Goal: Information Seeking & Learning: Learn about a topic

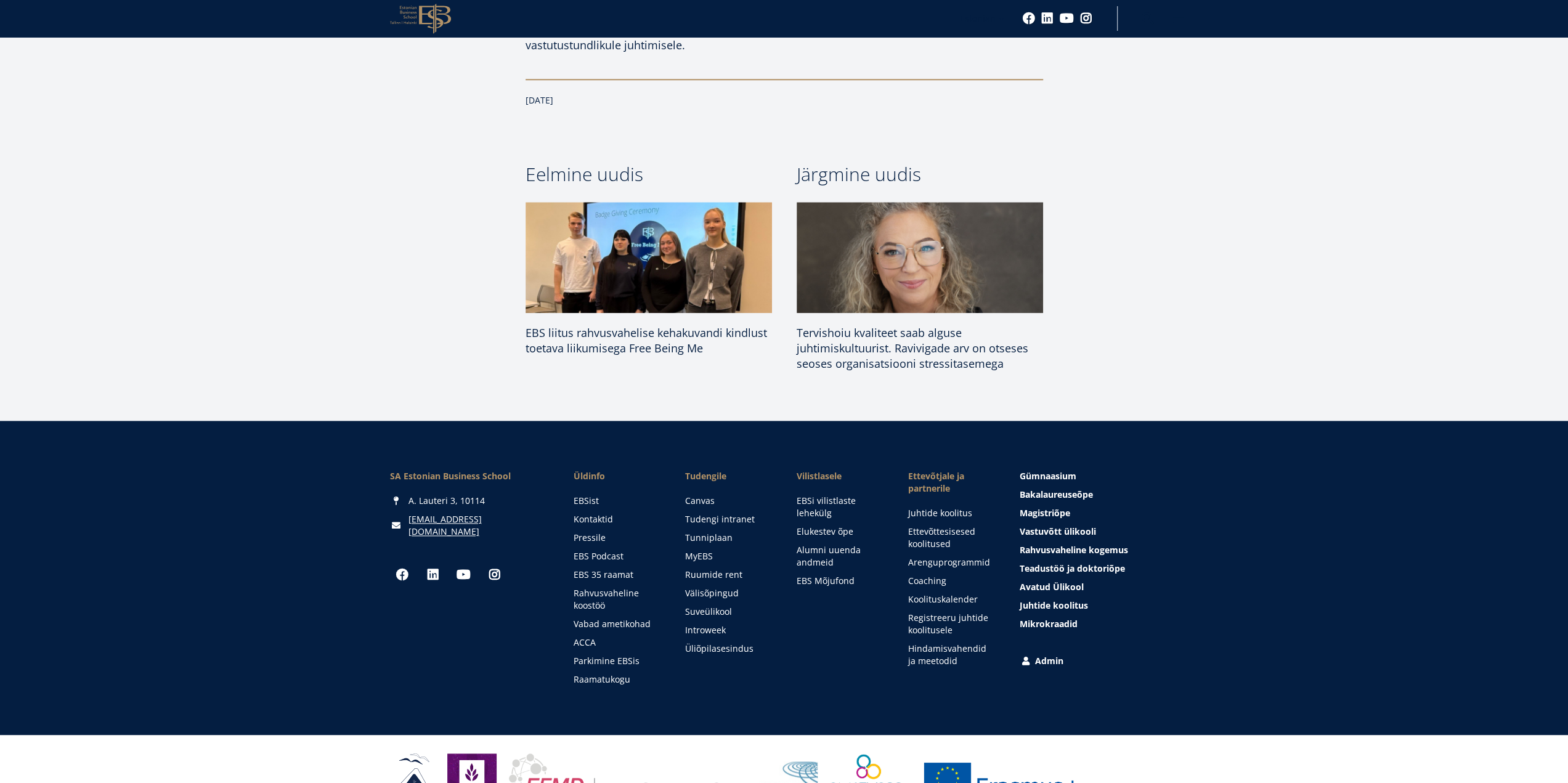
scroll to position [1284, 0]
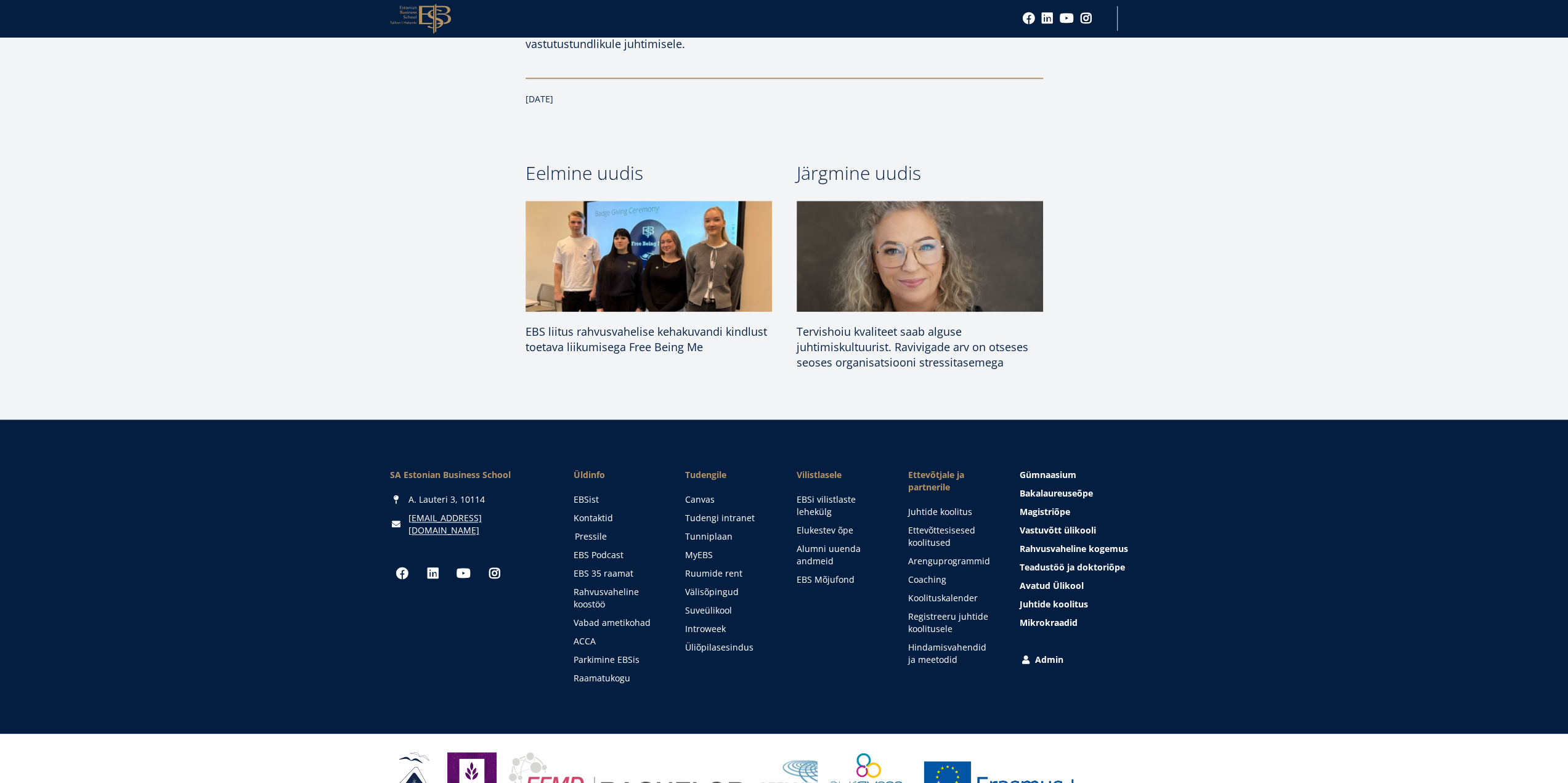
click at [596, 531] on link "Pressile" at bounding box center [618, 537] width 87 height 13
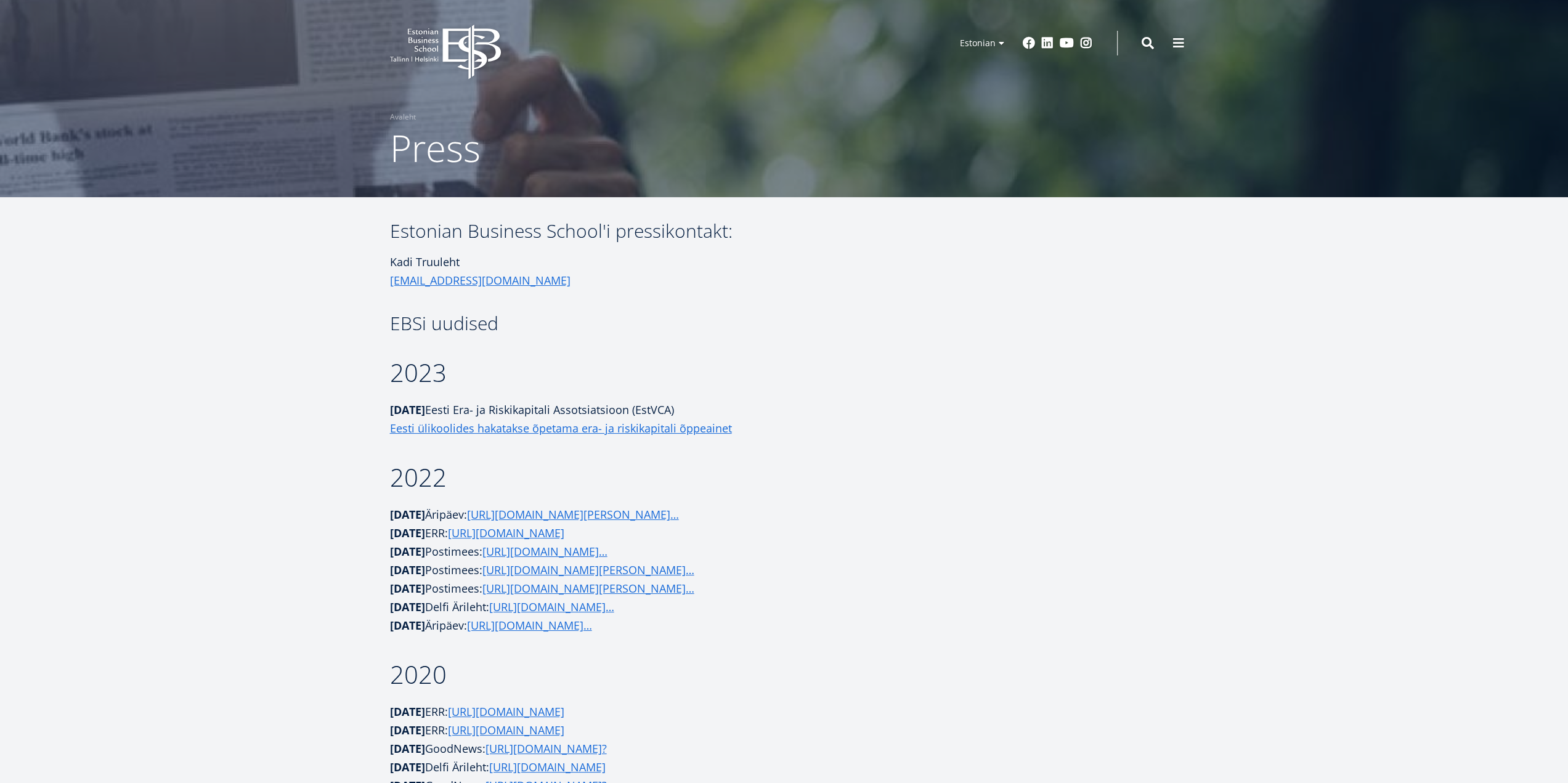
click at [472, 52] on icon at bounding box center [471, 52] width 58 height 55
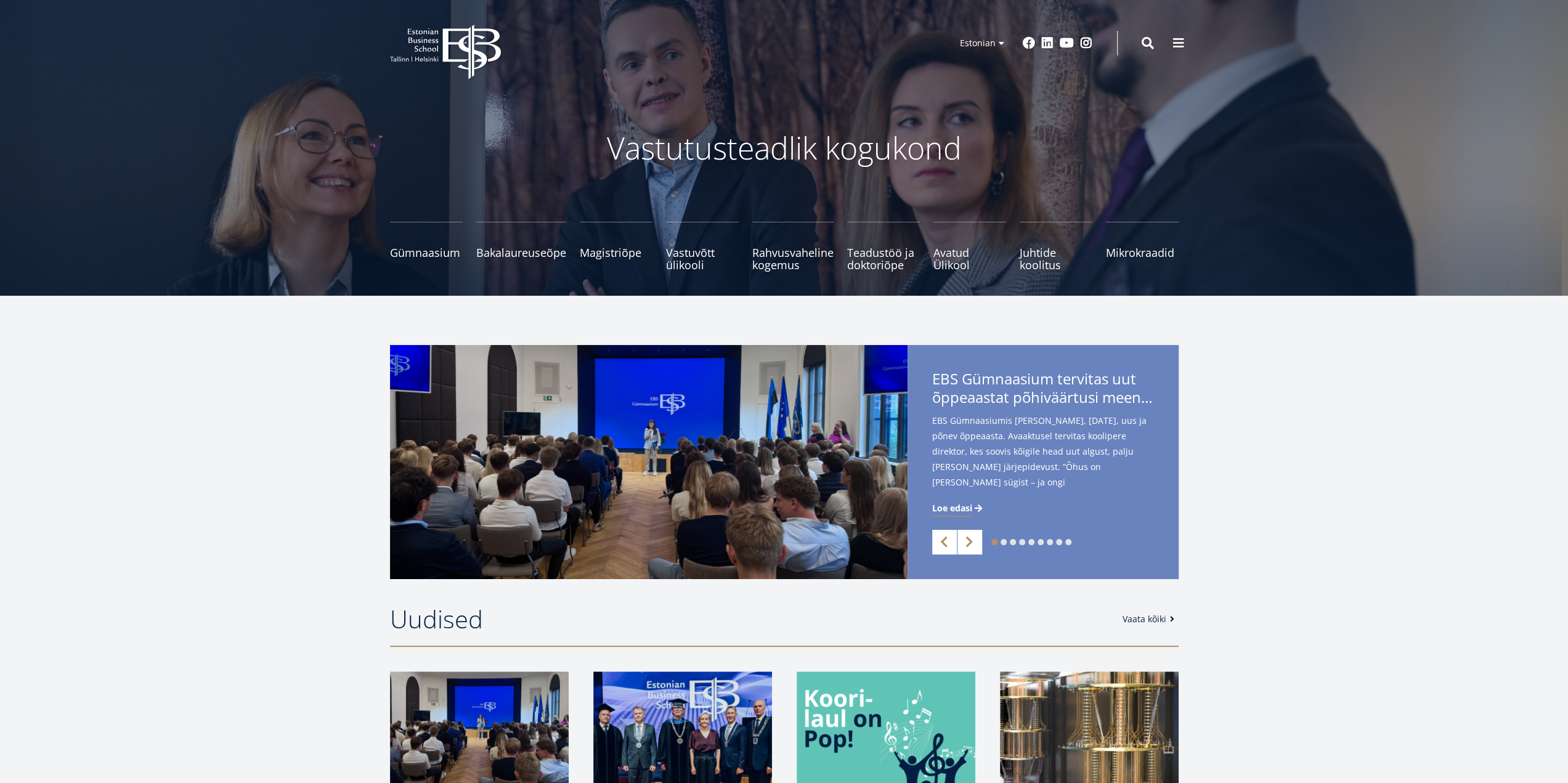
click at [964, 508] on span "Loe edasi" at bounding box center [952, 508] width 40 height 13
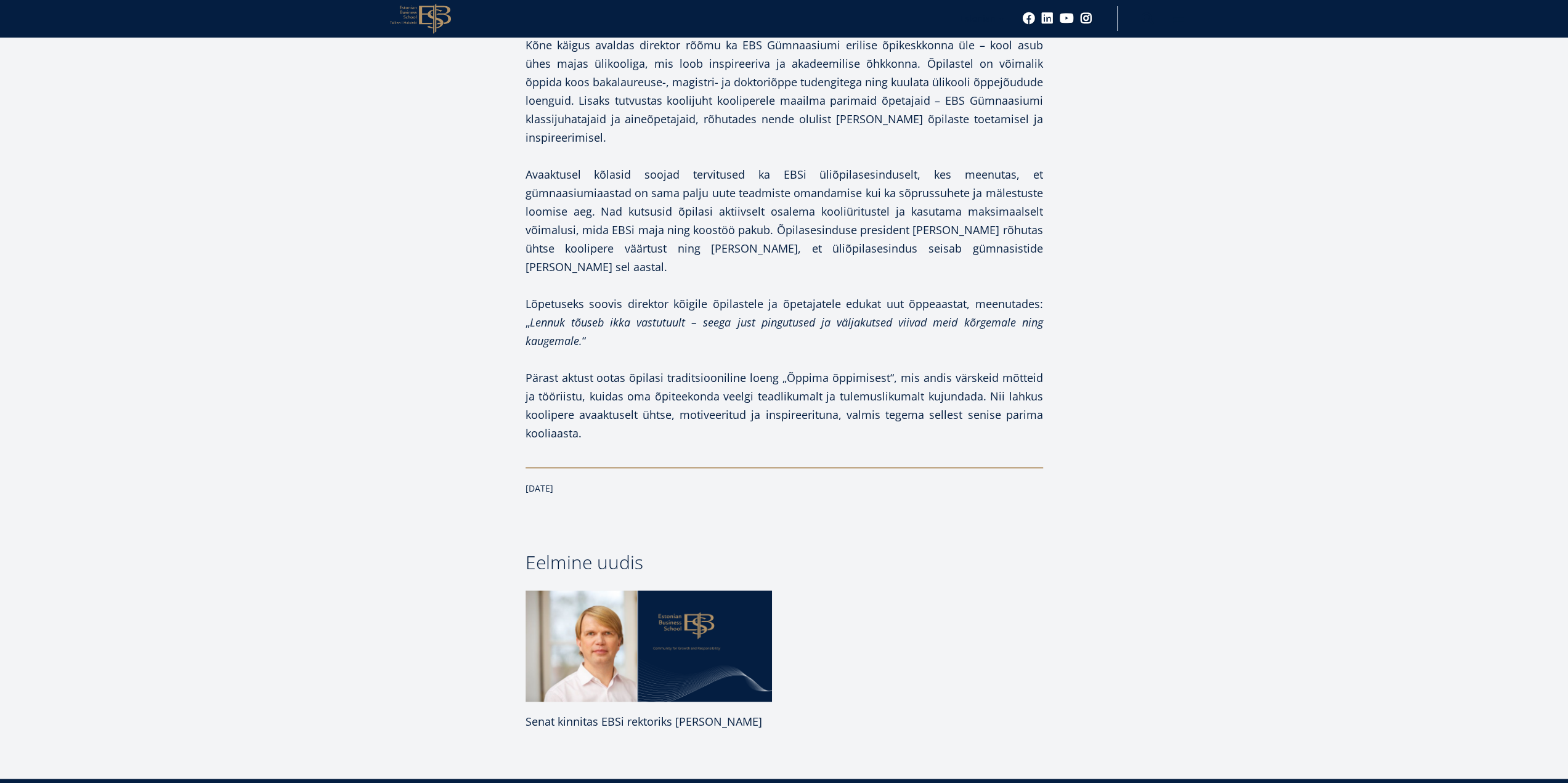
scroll to position [1294, 0]
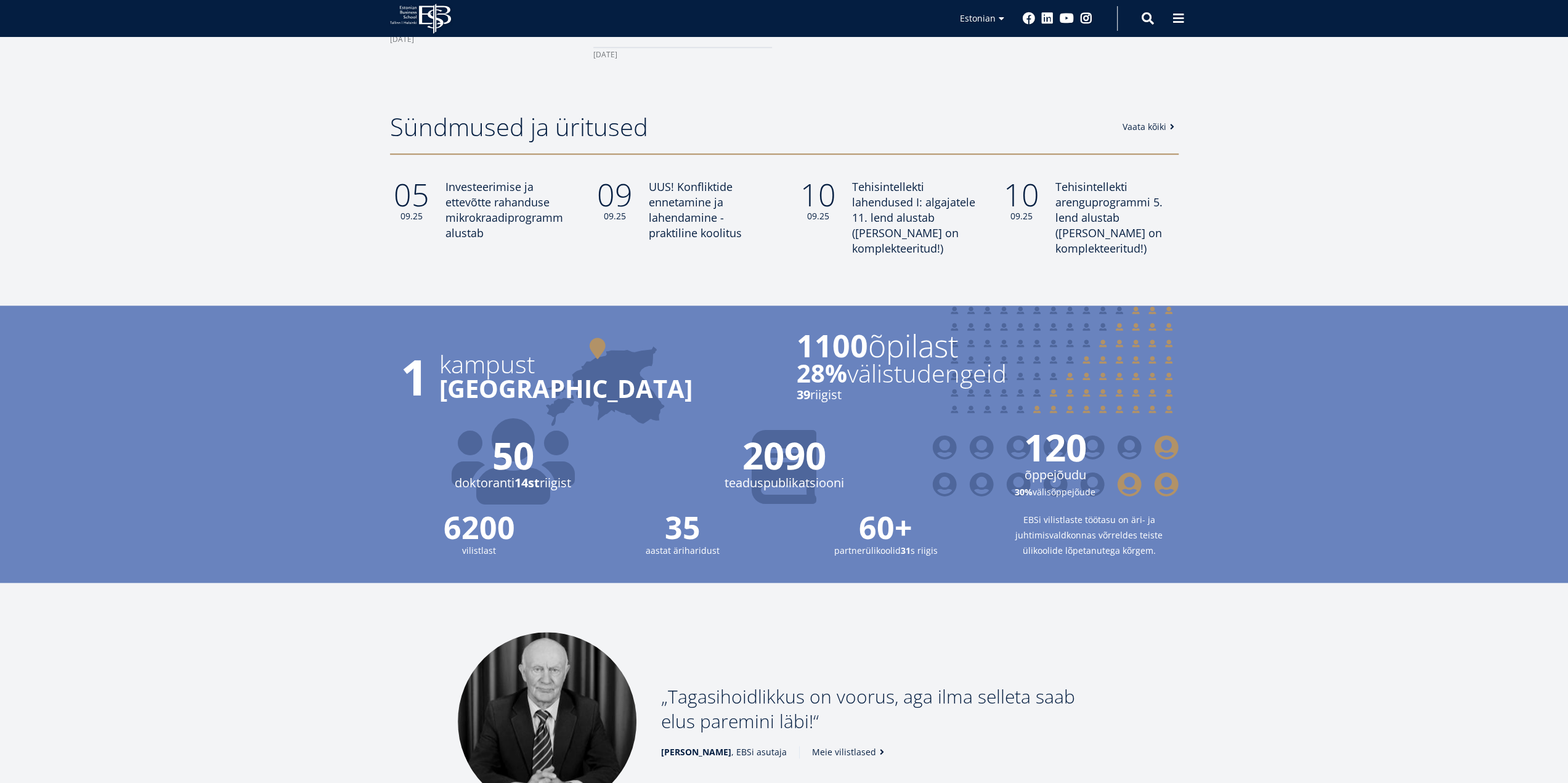
scroll to position [1047, 0]
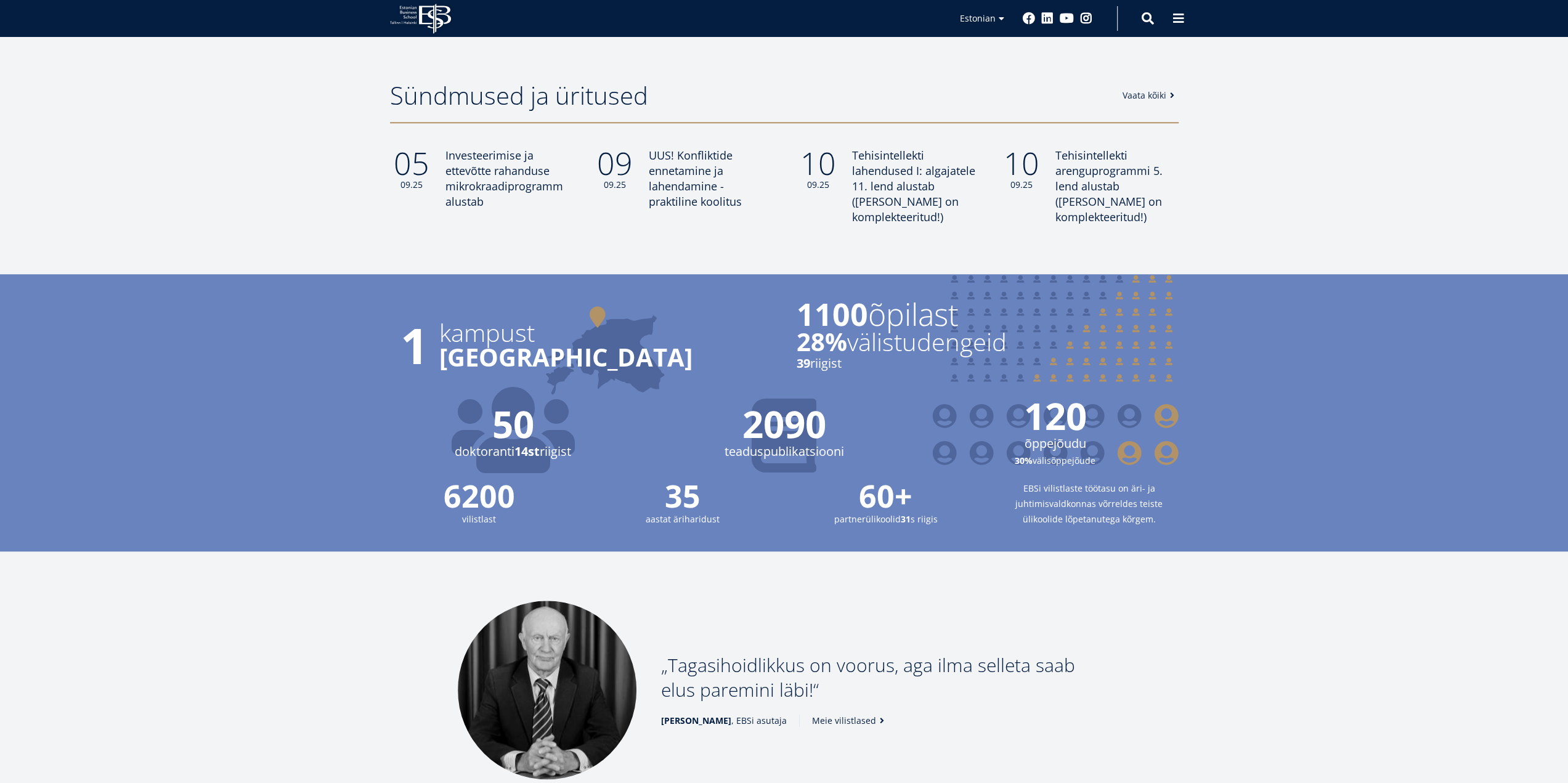
drag, startPoint x: 853, startPoint y: 347, endPoint x: 788, endPoint y: 293, distance: 84.5
click at [788, 299] on div "1100 õpilast 28% välistudengeid 39 riigist" at bounding box center [975, 335] width 406 height 74
copy div "1100 õpilast 28% välistudengeid 39 riigist"
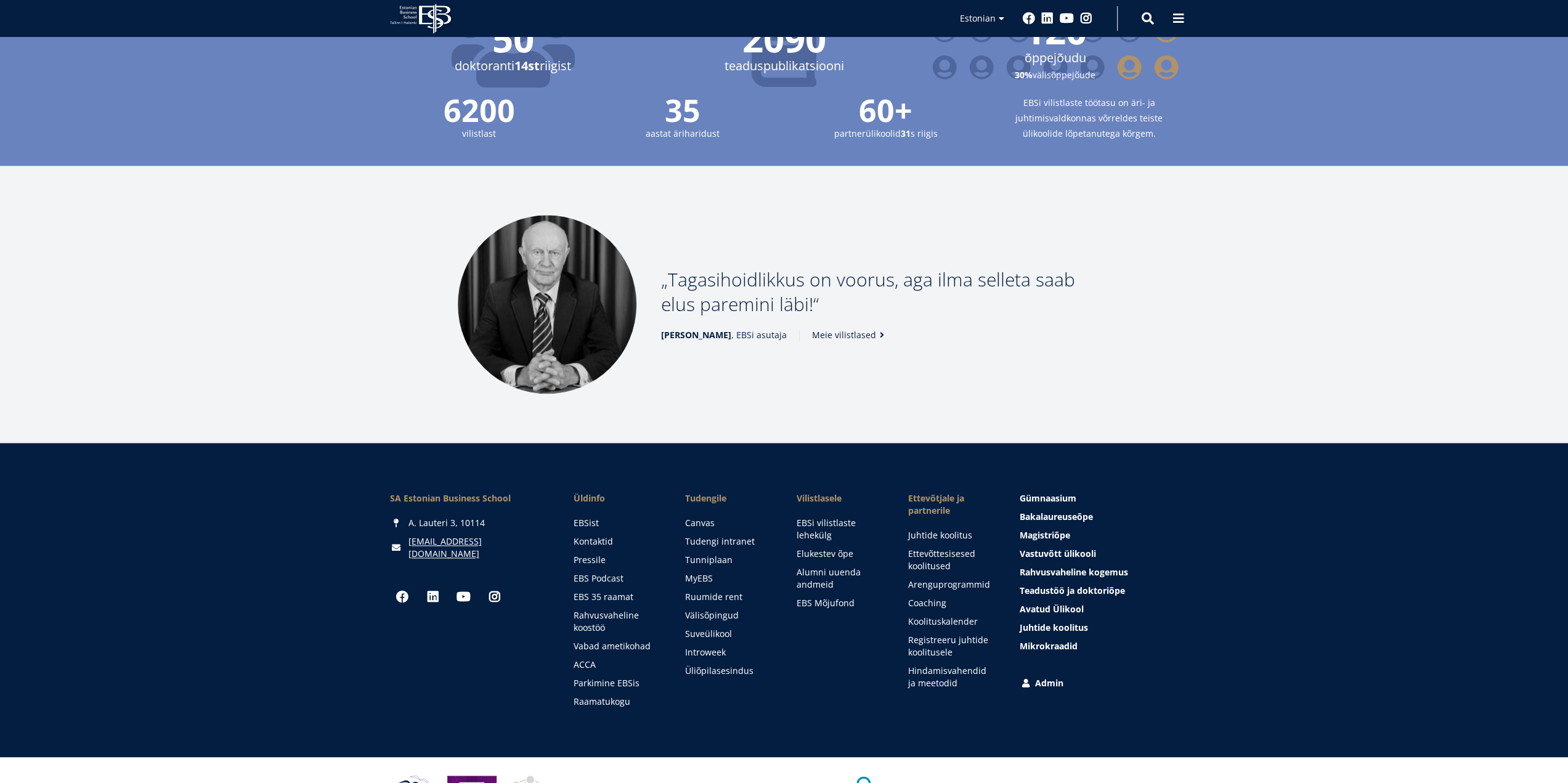
scroll to position [1477, 0]
